Goal: Register for event/course

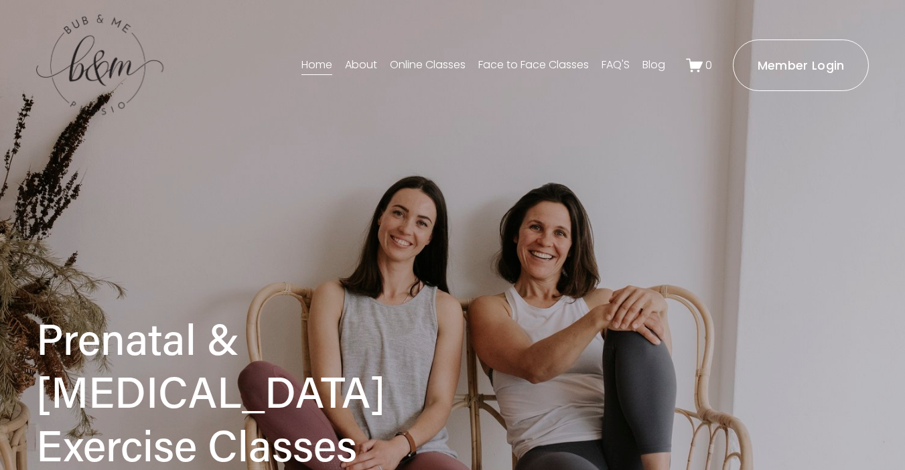
click at [542, 65] on link "Face to Face Classes" at bounding box center [533, 65] width 111 height 21
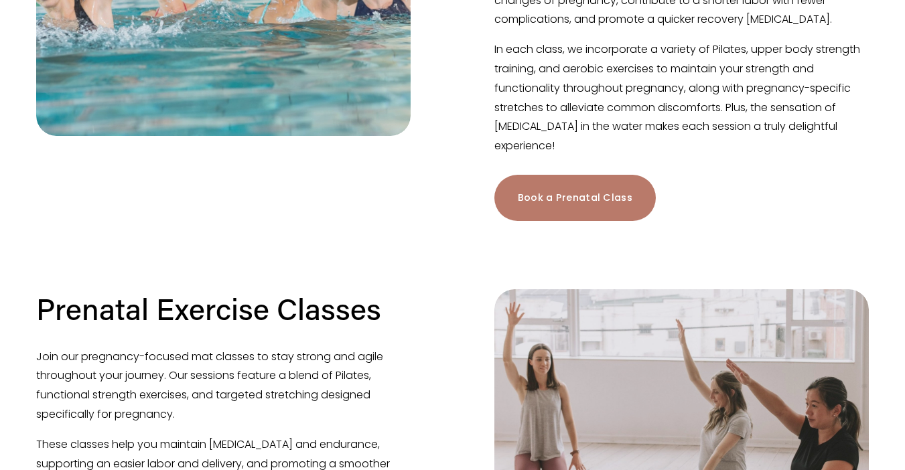
scroll to position [517, 0]
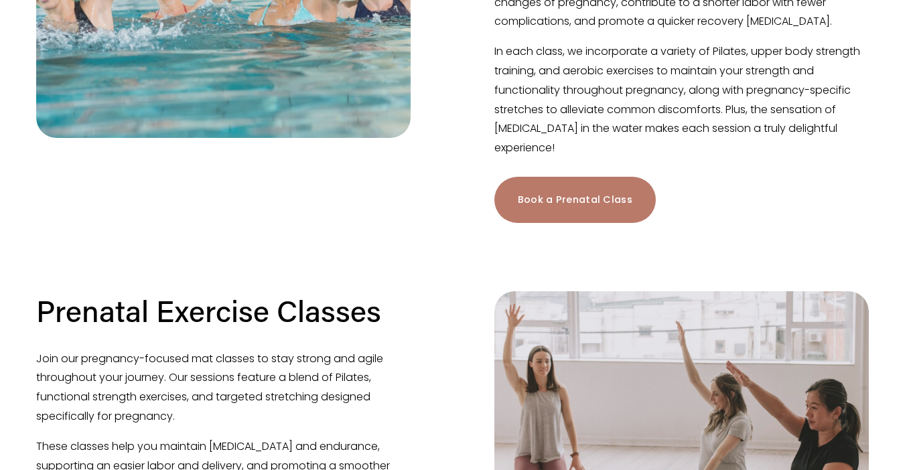
click at [542, 206] on link "Book a Prenatal Class" at bounding box center [574, 200] width 161 height 46
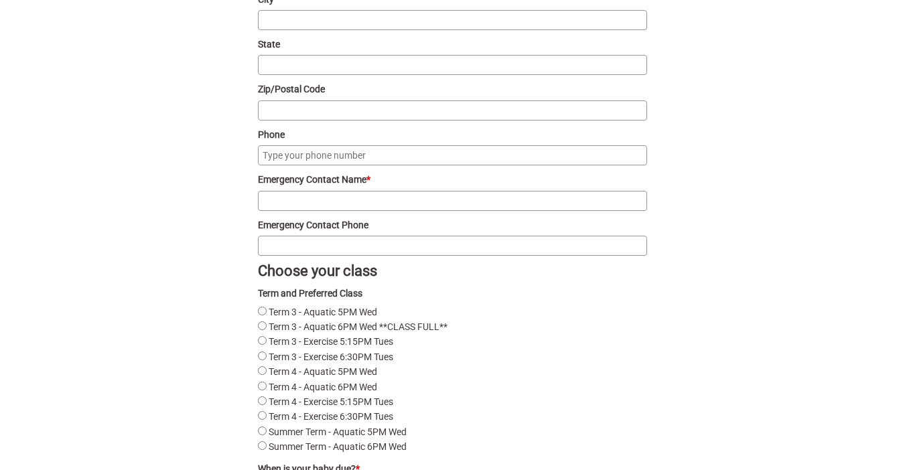
scroll to position [1620, 0]
click at [325, 390] on label "Term 4 - Aquatic 6PM Wed" at bounding box center [323, 385] width 108 height 11
click at [267, 389] on Wed "Term 4 - Aquatic 6PM Wed" at bounding box center [262, 384] width 9 height 9
radio Wed "true"
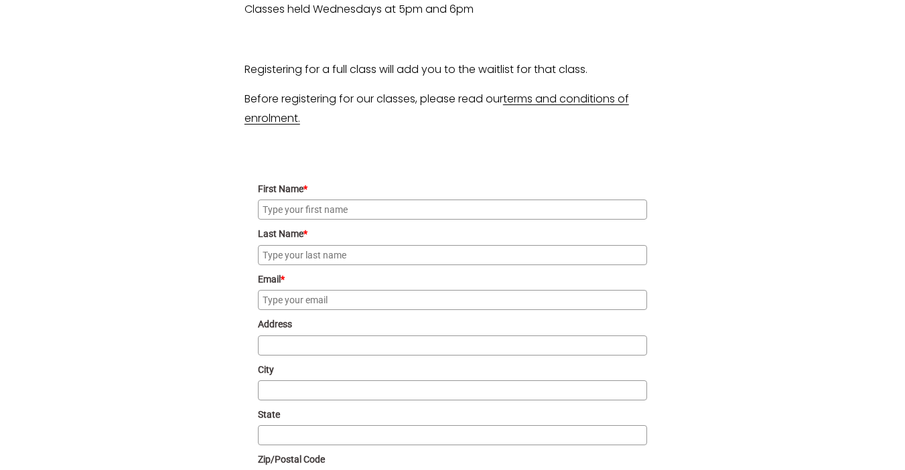
scroll to position [1264, 0]
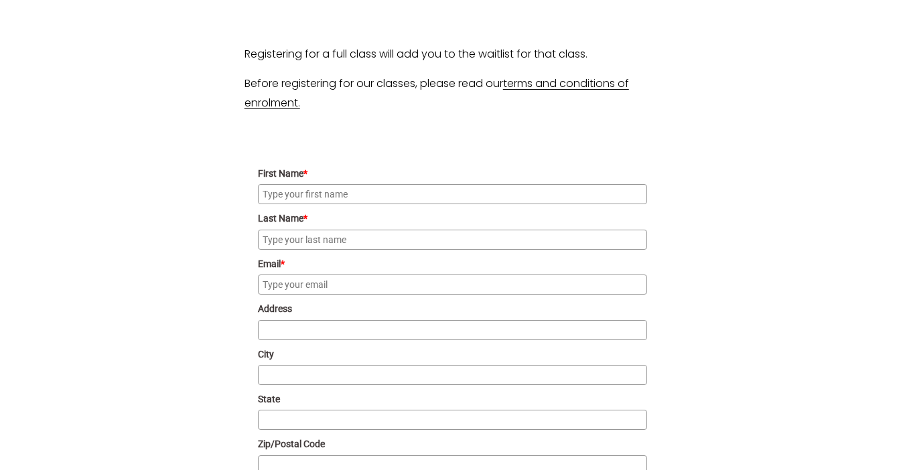
click at [387, 202] on input "First Name *" at bounding box center [452, 194] width 389 height 20
type input "[MEDICAL_DATA]"
type input "[PERSON_NAME]"
type input "[EMAIL_ADDRESS][DOMAIN_NAME]"
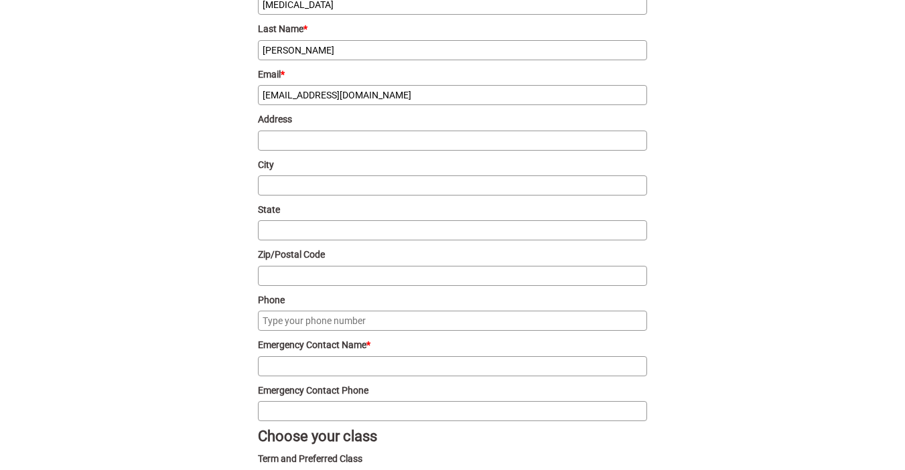
scroll to position [1473, 0]
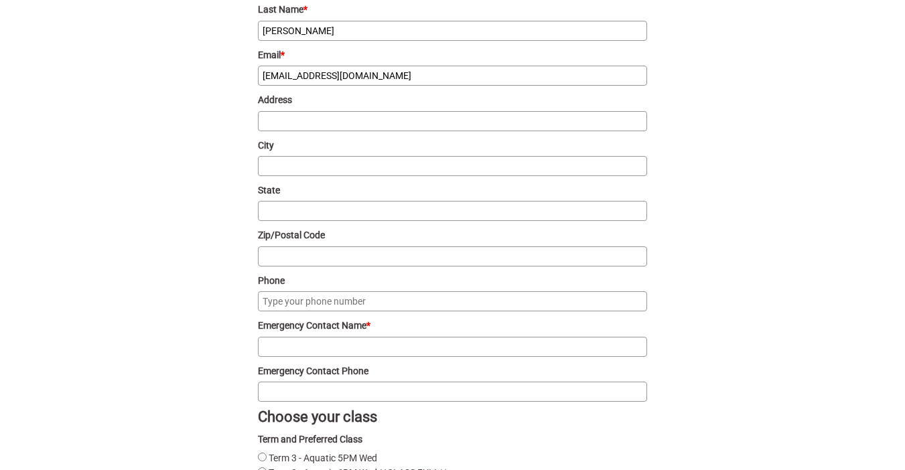
click at [323, 340] on input "Emergency Contact Name *" at bounding box center [452, 347] width 389 height 20
type input "[PERSON_NAME]"
type input "0410415338"
click at [295, 303] on input "Phone" at bounding box center [452, 301] width 389 height 20
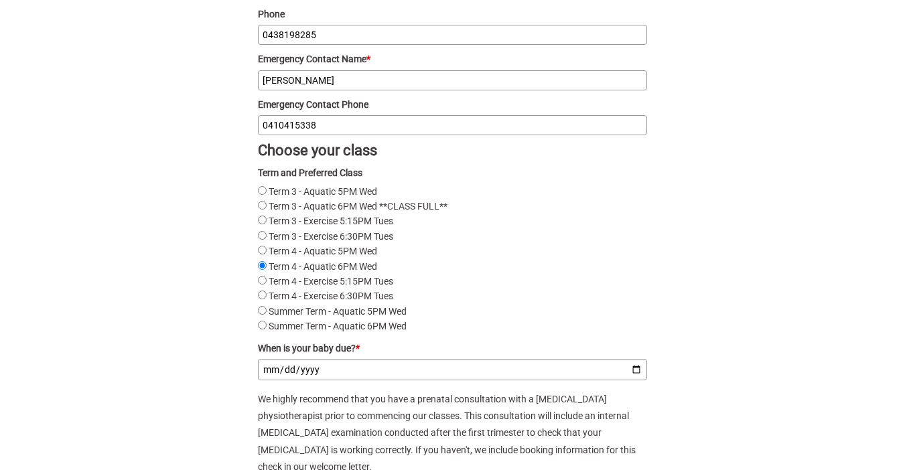
scroll to position [1769, 0]
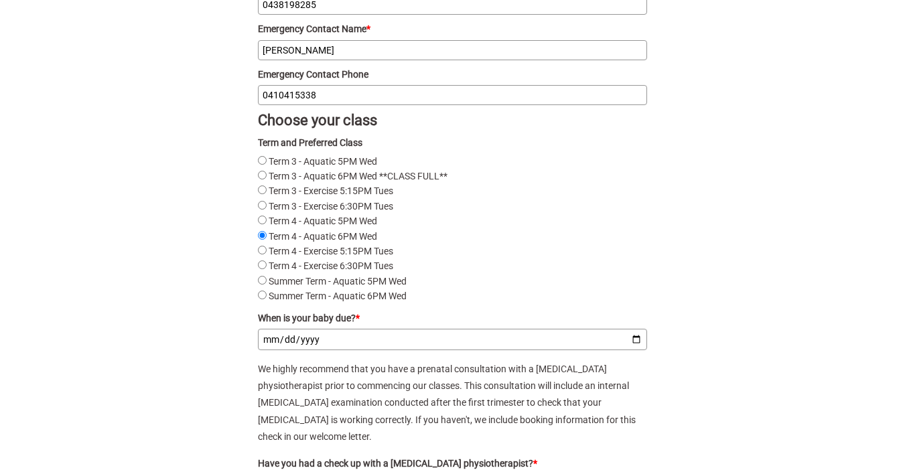
type input "0438198285"
click at [332, 350] on input "When is your baby due? *" at bounding box center [452, 339] width 389 height 21
type input "2026-03-19"
click at [513, 379] on p "We highly recommend that you have a prenatal consultation with a pelvic floor p…" at bounding box center [452, 403] width 389 height 84
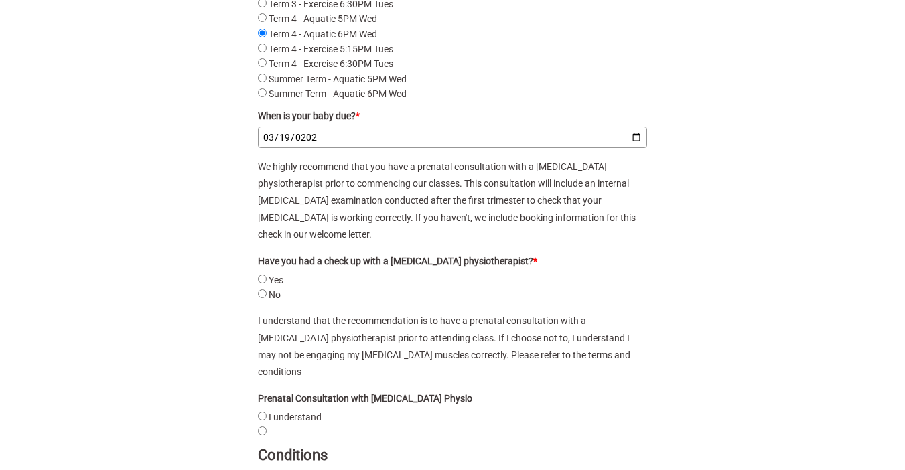
scroll to position [1986, 0]
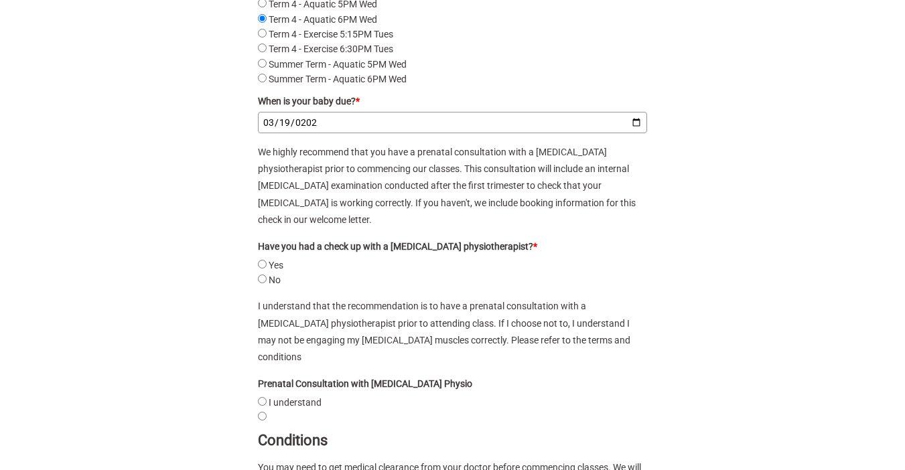
click at [270, 281] on label "No" at bounding box center [275, 280] width 12 height 11
click at [267, 281] on input "No" at bounding box center [262, 279] width 9 height 9
radio input "true"
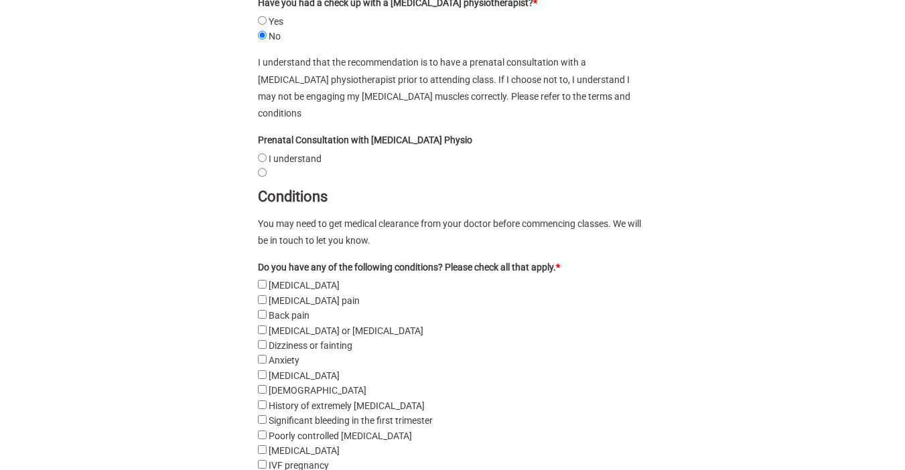
scroll to position [2236, 0]
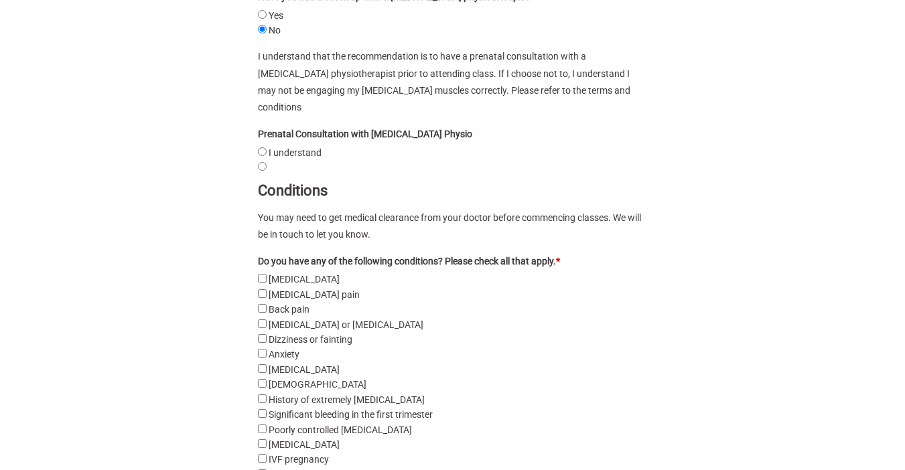
click at [300, 147] on label "I understand" at bounding box center [295, 152] width 53 height 11
click at [267, 147] on understand "I understand" at bounding box center [262, 151] width 9 height 9
radio understand "true"
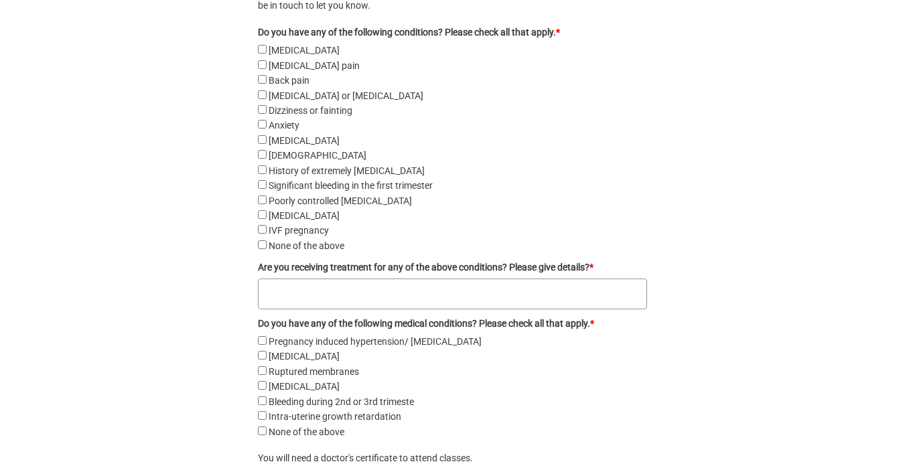
scroll to position [2467, 0]
click at [465, 286] on textarea "Are you receiving treatment for any of the above conditions? Please give detail…" at bounding box center [452, 292] width 389 height 31
drag, startPoint x: 421, startPoint y: 273, endPoint x: 170, endPoint y: 252, distance: 251.3
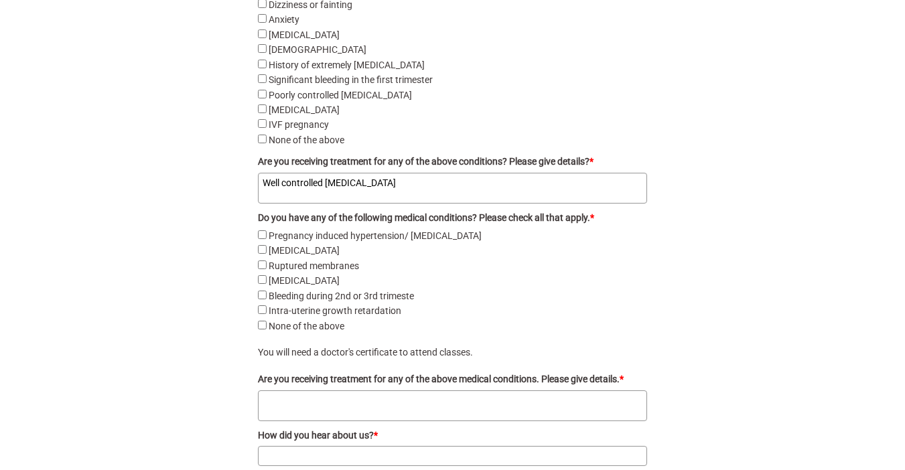
scroll to position [2570, 0]
type textarea "Well controlled hypertension"
click at [308, 321] on label "None of the above" at bounding box center [307, 326] width 76 height 11
click at [267, 321] on above "None of the above" at bounding box center [262, 325] width 9 height 9
checkbox above "true"
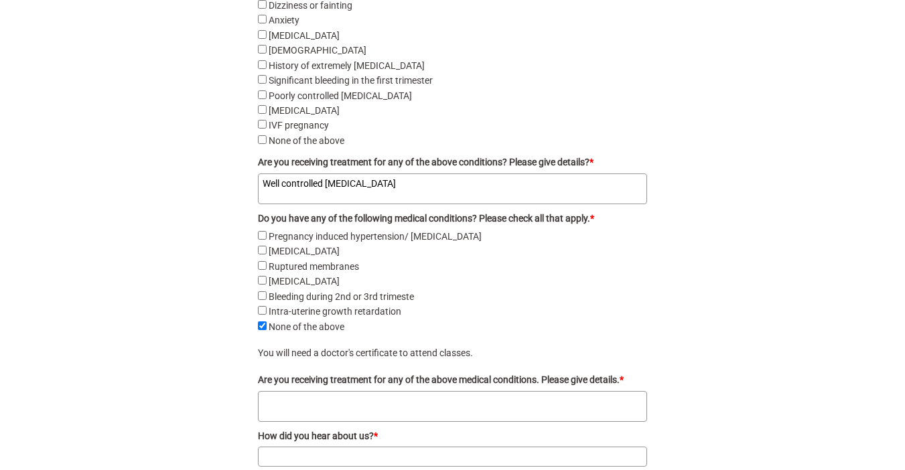
click at [312, 135] on label "None of the above" at bounding box center [307, 140] width 76 height 11
click at [267, 135] on above "None of the above" at bounding box center [262, 139] width 9 height 9
checkbox above "true"
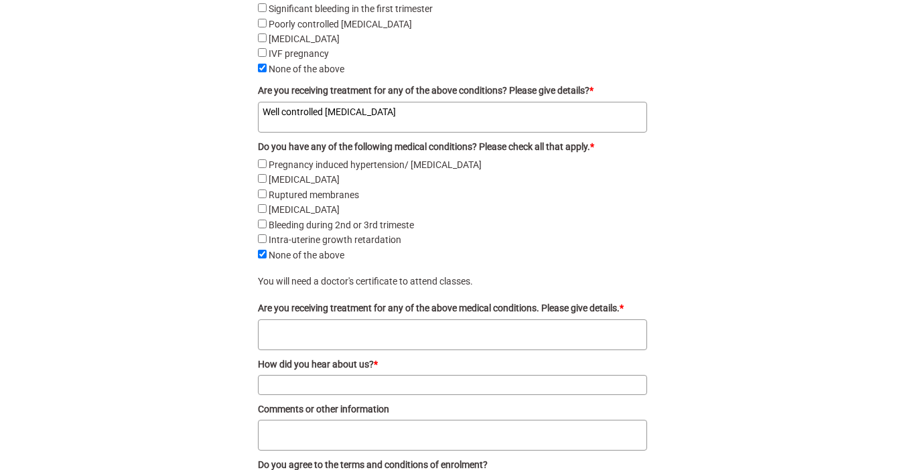
scroll to position [2644, 0]
click at [417, 329] on textarea "Are you receiving treatment for any of the above medical conditions. Please giv…" at bounding box center [452, 332] width 389 height 31
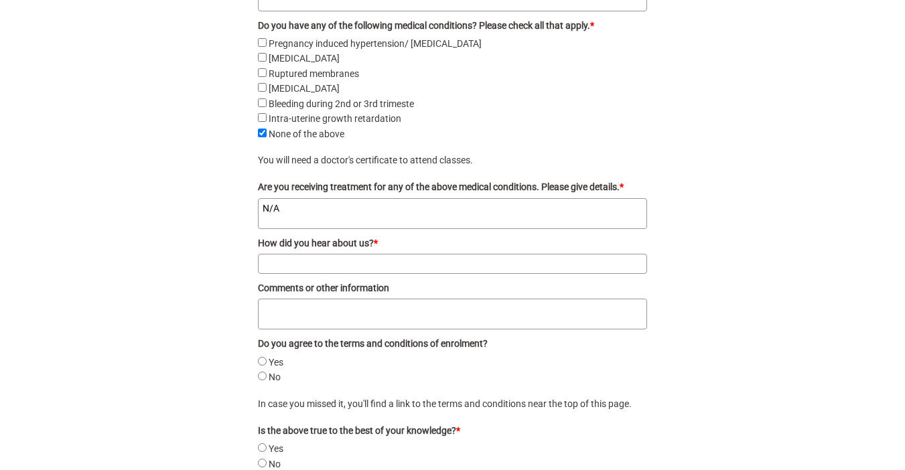
scroll to position [2777, 0]
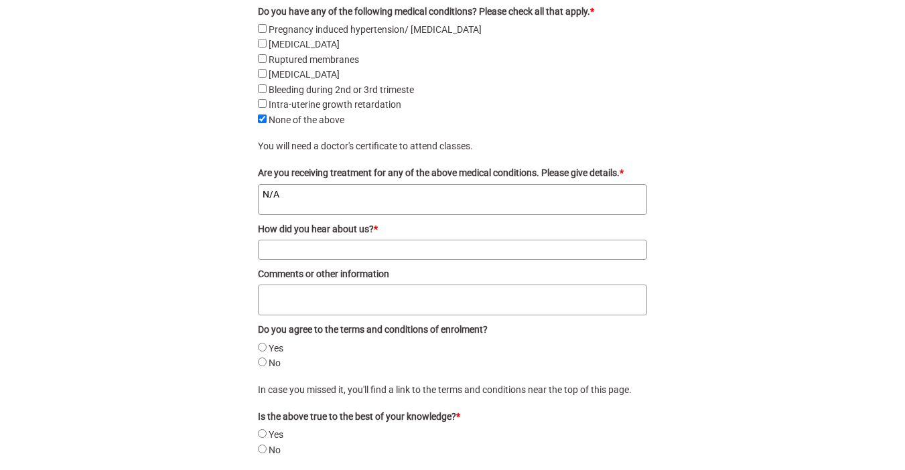
type textarea "N/A"
click at [468, 241] on input "How did you hear about us? *" at bounding box center [452, 250] width 389 height 20
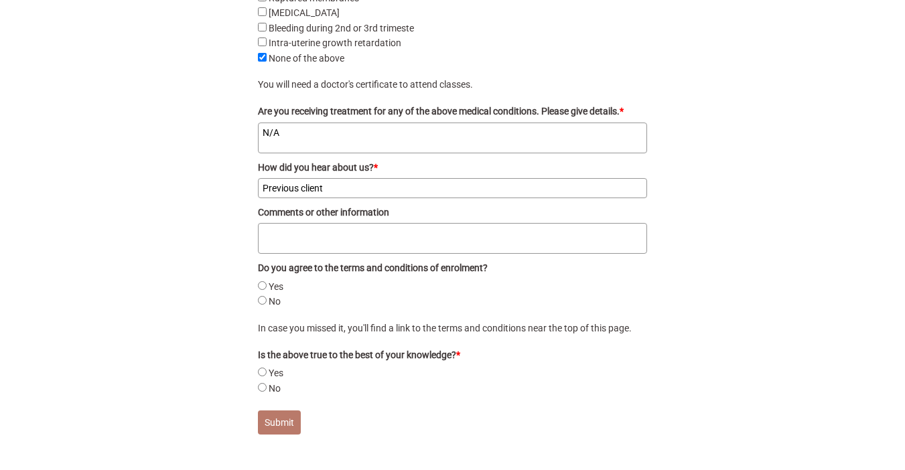
scroll to position [2840, 0]
type input "Previous client"
click at [270, 281] on label "Yes" at bounding box center [276, 286] width 15 height 11
click at [267, 281] on input "Yes" at bounding box center [262, 285] width 9 height 9
radio input "true"
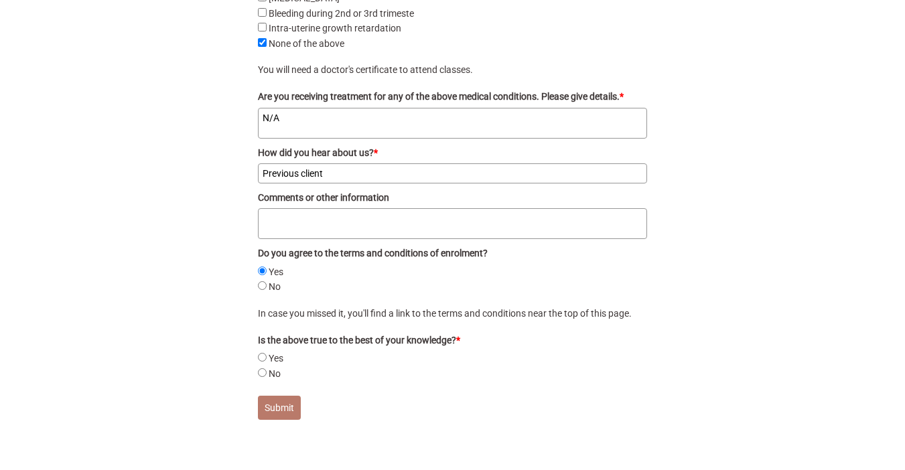
scroll to position [2857, 0]
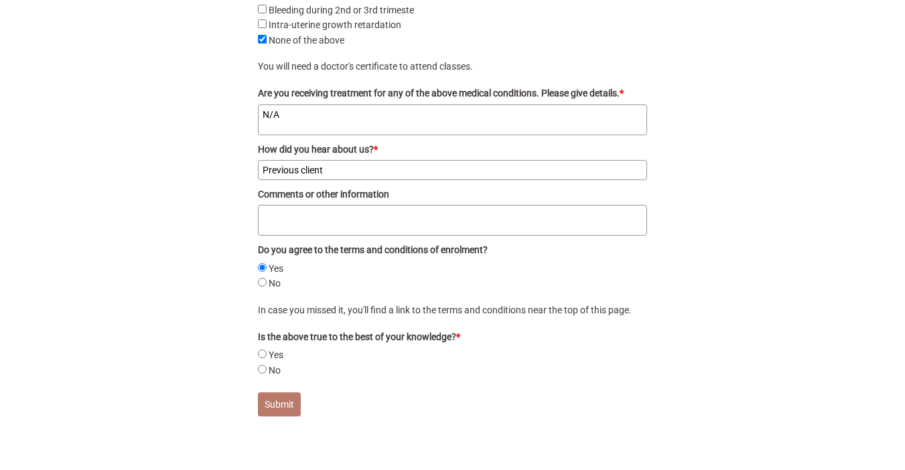
click at [279, 350] on label "Yes" at bounding box center [276, 355] width 15 height 11
click at [267, 350] on input "Yes" at bounding box center [262, 354] width 9 height 9
radio input "true"
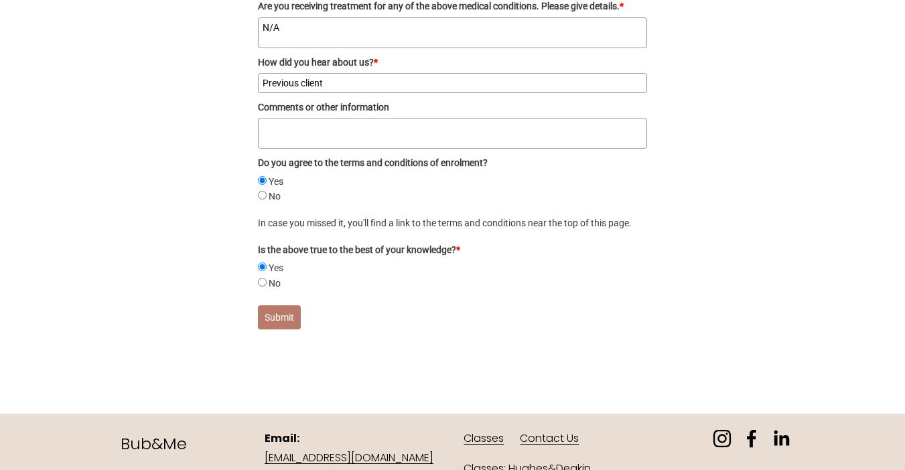
scroll to position [2945, 0]
click at [285, 305] on button "Submit" at bounding box center [279, 317] width 43 height 24
checkbox pain "false"
checkbox pre-eclampsia "false"
radio input "true"
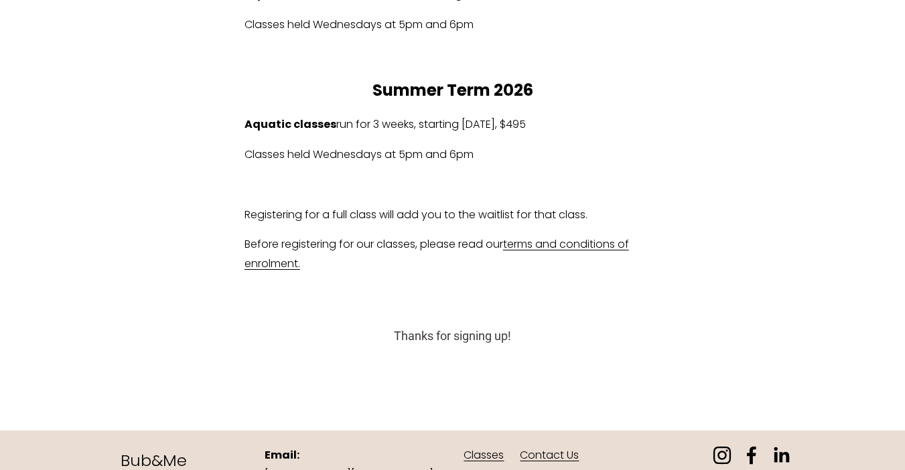
scroll to position [889, 0]
